Goal: Information Seeking & Learning: Learn about a topic

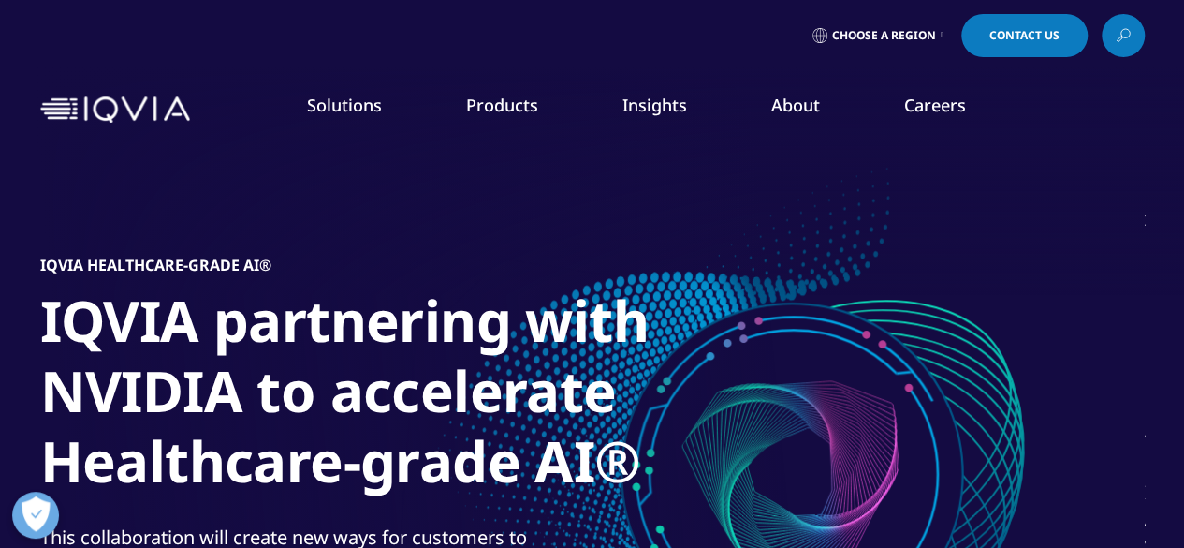
scroll to position [281, 0]
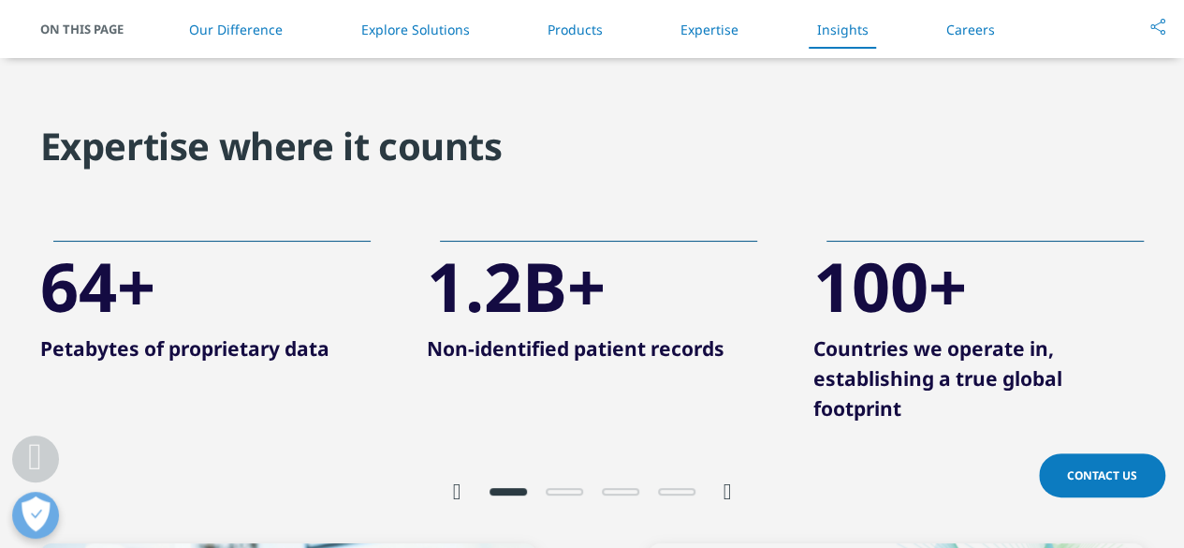
scroll to position [4307, 0]
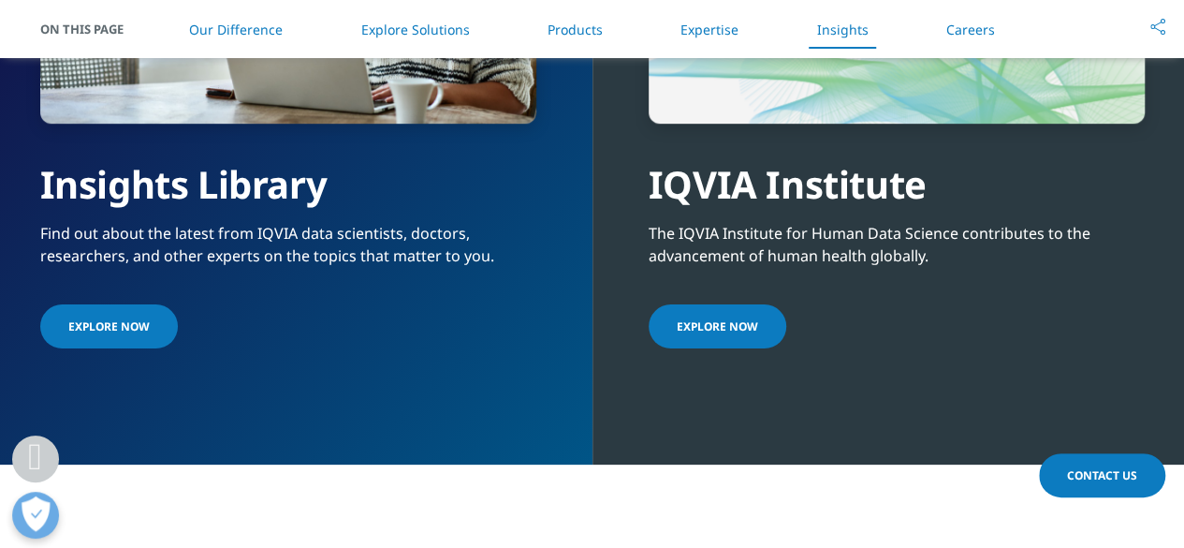
click at [604, 22] on li "Products" at bounding box center [575, 29] width 93 height 55
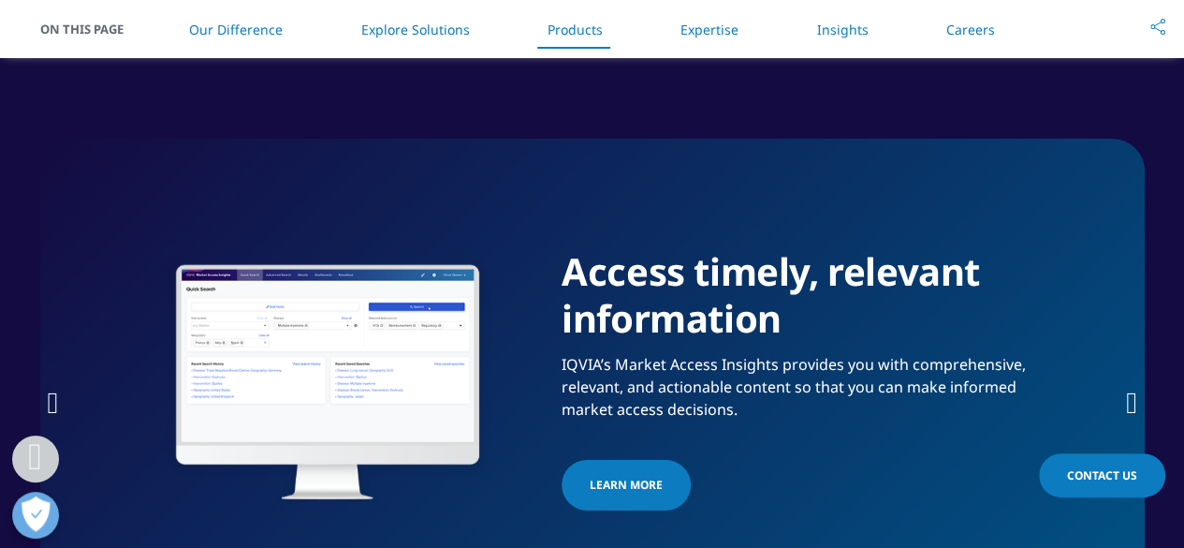
scroll to position [2852, 0]
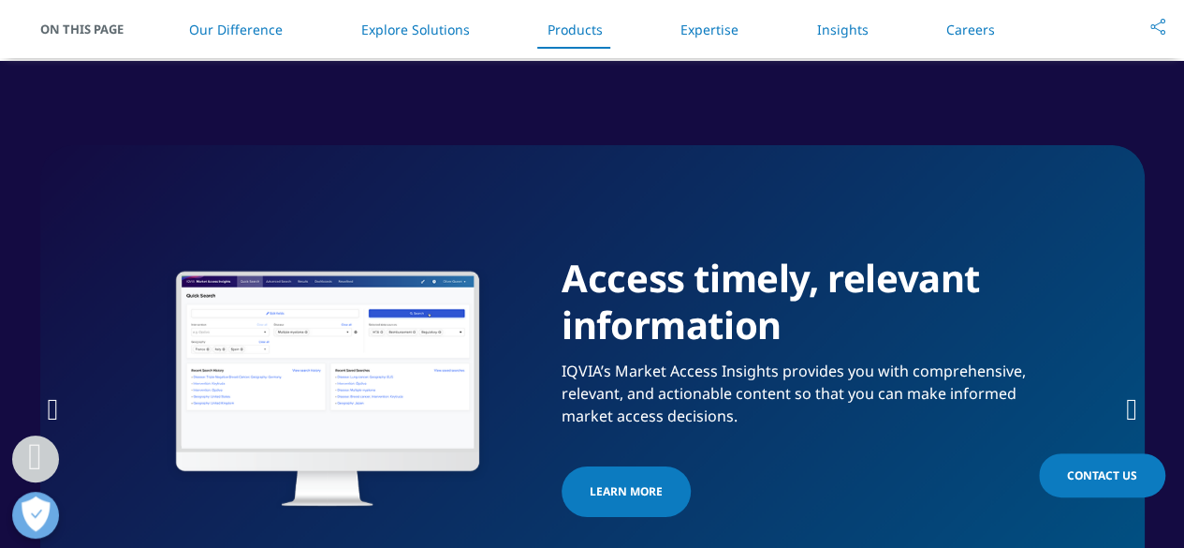
click at [635, 492] on span "Learn More" at bounding box center [626, 491] width 73 height 22
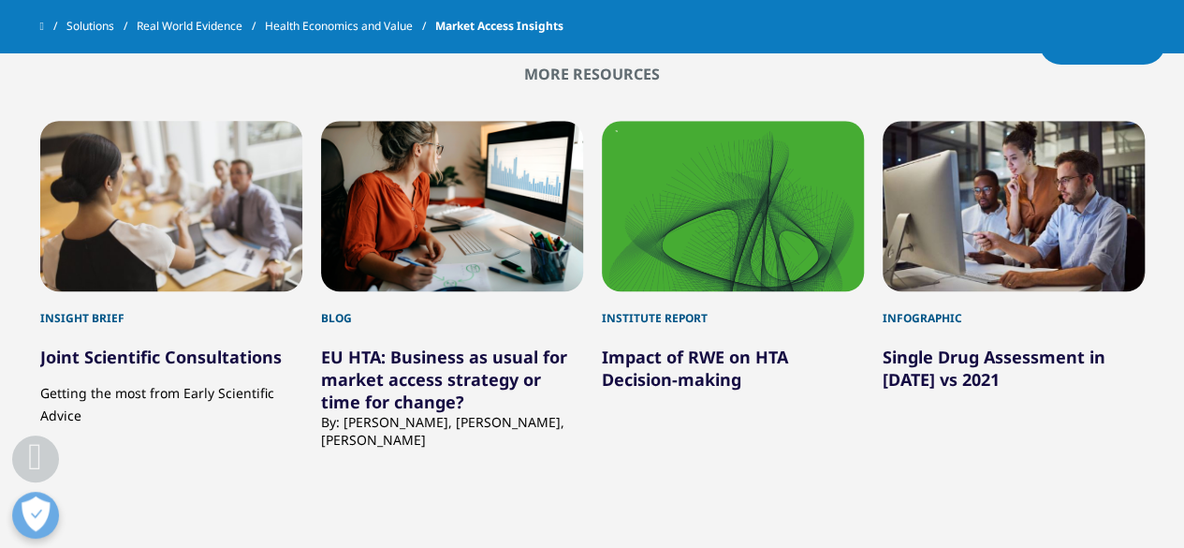
scroll to position [4840, 0]
